Goal: Task Accomplishment & Management: Use online tool/utility

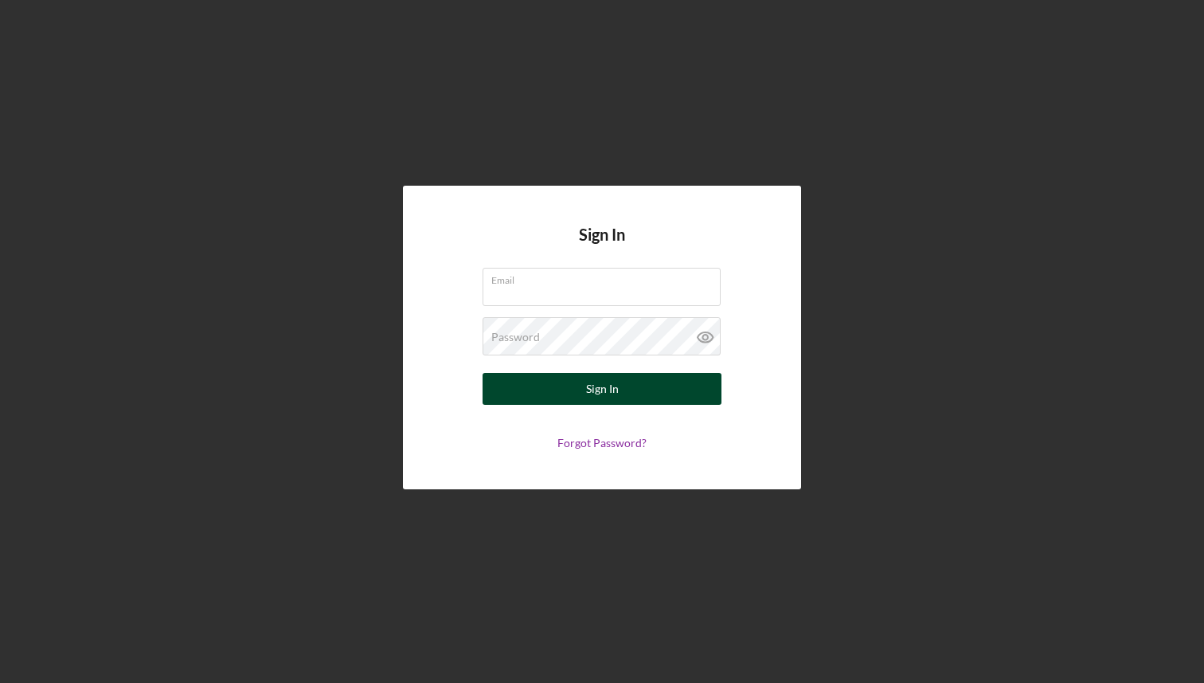
type input "[EMAIL_ADDRESS][DOMAIN_NAME]"
click at [602, 396] on div "Sign In" at bounding box center [602, 389] width 33 height 32
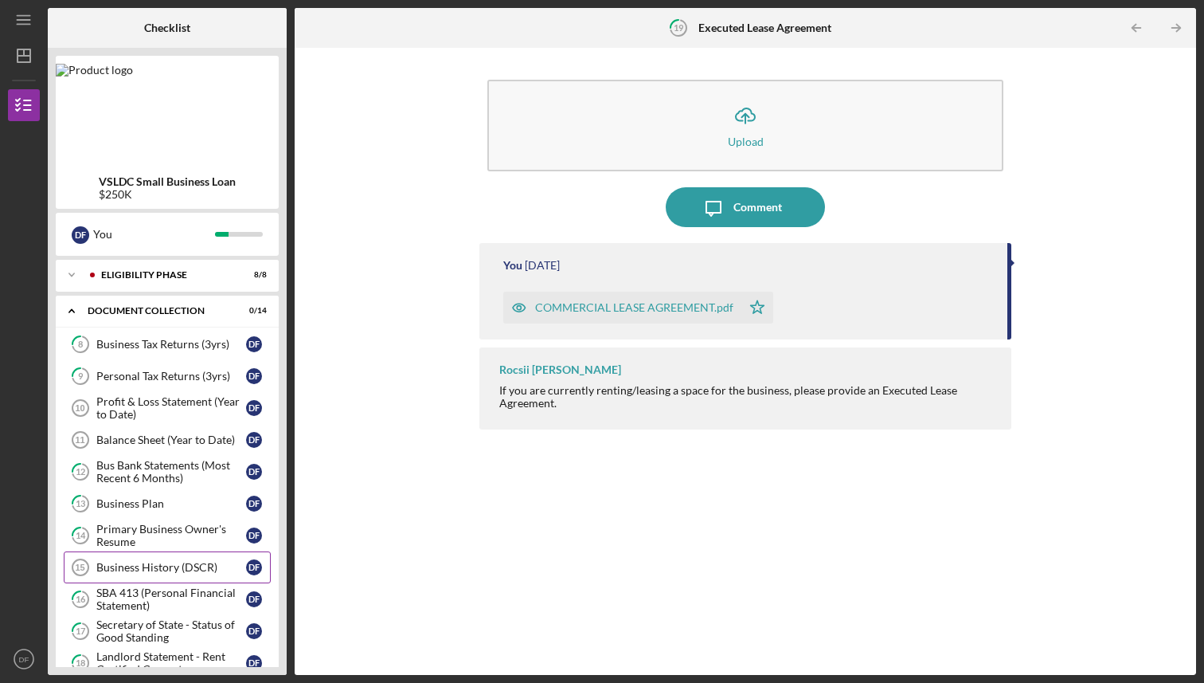
click at [163, 564] on div "Business History (DSCR)" at bounding box center [171, 567] width 150 height 13
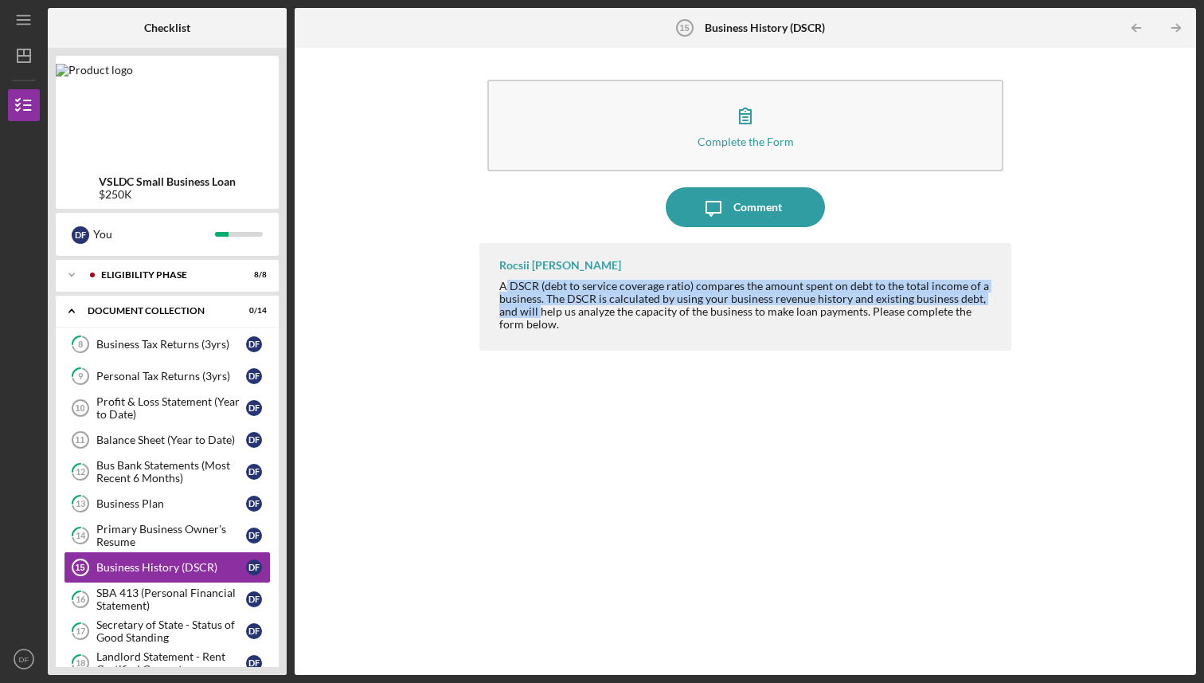
drag, startPoint x: 504, startPoint y: 288, endPoint x: 538, endPoint y: 309, distance: 40.4
click at [538, 310] on div "A DSCR (debt to service coverage ratio) compares the amount spent on debt to th…" at bounding box center [746, 305] width 495 height 51
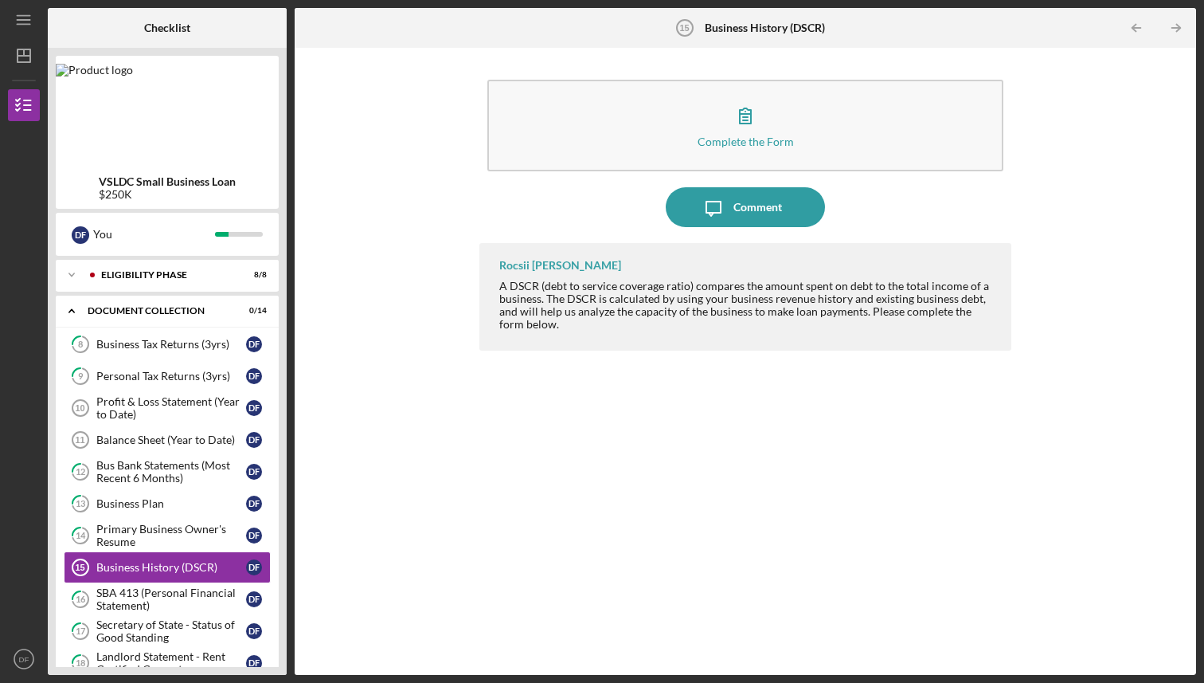
click at [545, 323] on div "A DSCR (debt to service coverage ratio) compares the amount spent on debt to th…" at bounding box center [746, 305] width 495 height 51
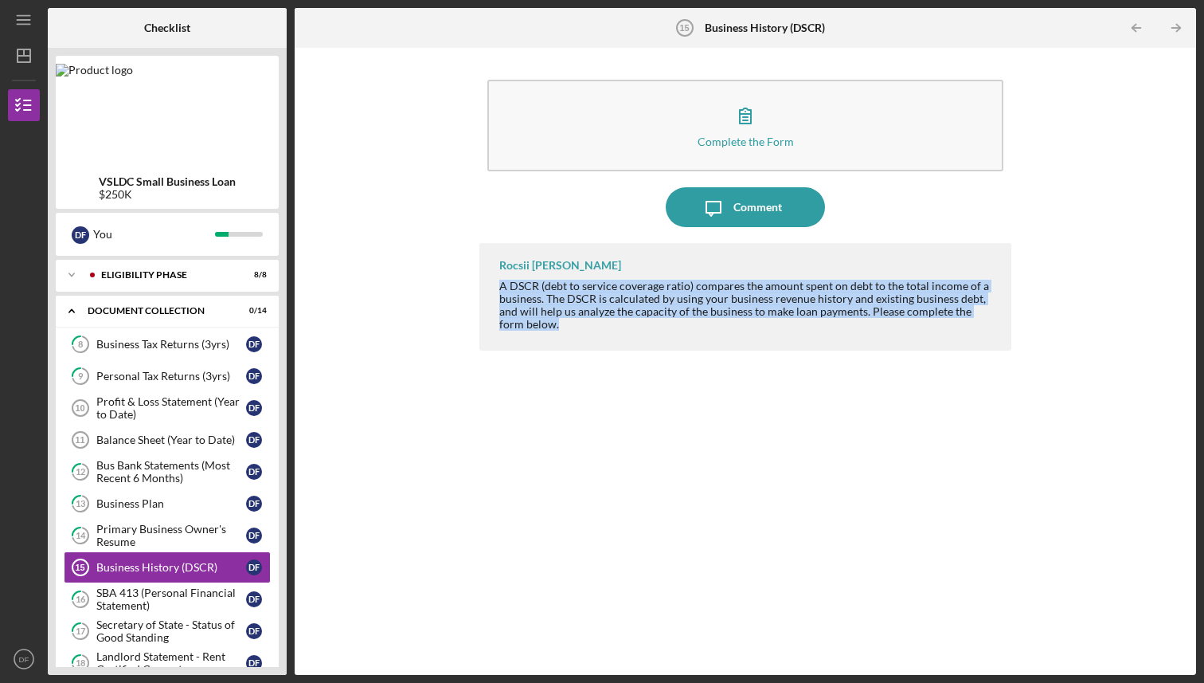
drag, startPoint x: 502, startPoint y: 288, endPoint x: 543, endPoint y: 323, distance: 54.8
click at [543, 323] on div "A DSCR (debt to service coverage ratio) compares the amount spent on debt to th…" at bounding box center [746, 305] width 495 height 51
copy div "A DSCR (debt to service coverage ratio) compares the amount spent on debt to th…"
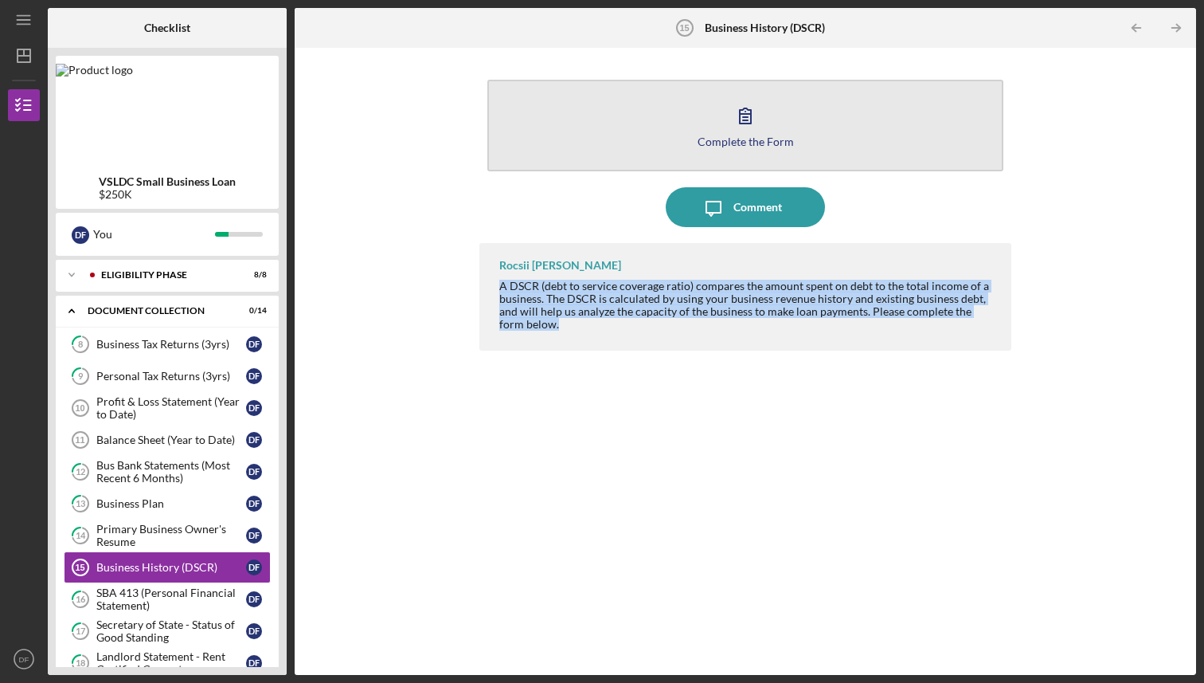
click at [744, 121] on icon "button" at bounding box center [746, 116] width 40 height 40
